Goal: Task Accomplishment & Management: Use online tool/utility

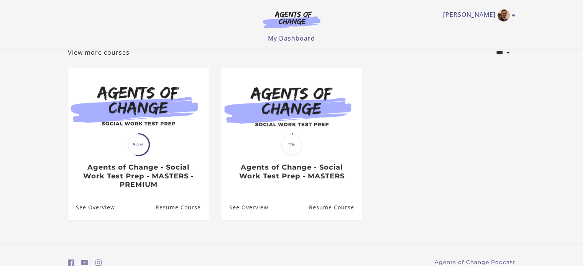
scroll to position [51, 0]
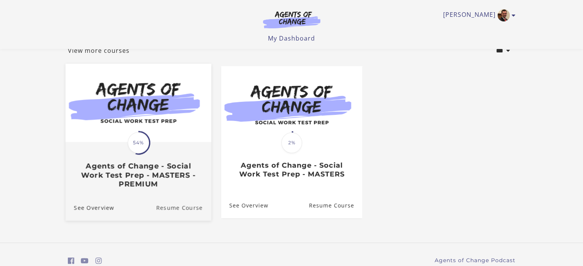
click at [184, 201] on link "Resume Course" at bounding box center [183, 208] width 55 height 26
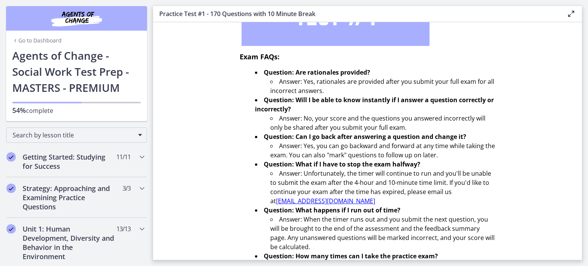
scroll to position [277, 0]
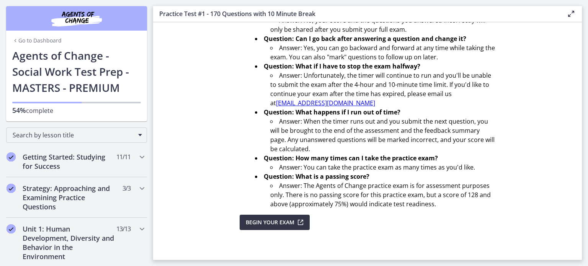
click at [262, 219] on span "Begin Your Exam" at bounding box center [270, 222] width 49 height 9
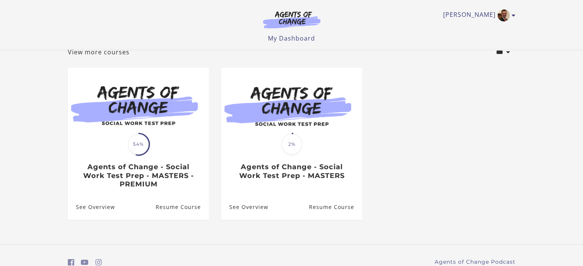
scroll to position [50, 0]
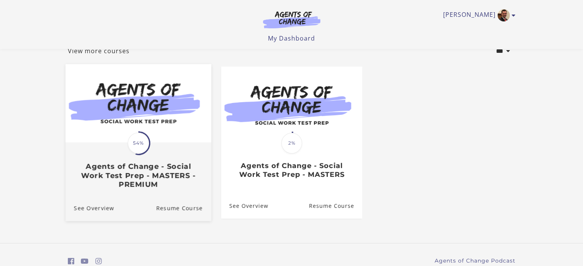
click at [172, 193] on link "Translation missing: en.liquid.partials.dashboard_course_card.progress_descript…" at bounding box center [138, 129] width 146 height 131
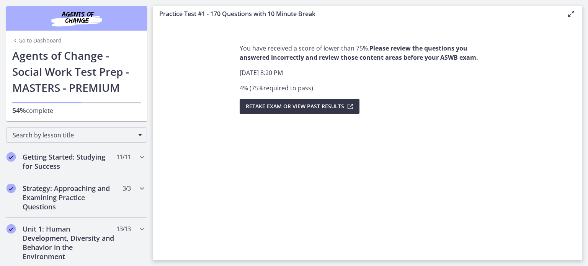
click at [279, 110] on span "Retake Exam OR View Past Results" at bounding box center [295, 106] width 98 height 9
